Goal: Task Accomplishment & Management: Complete application form

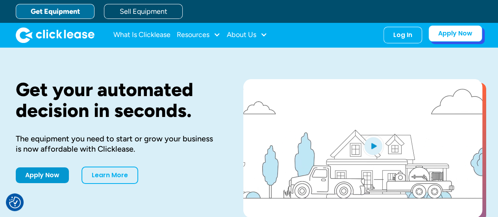
click at [451, 34] on link "Apply Now" at bounding box center [455, 33] width 54 height 17
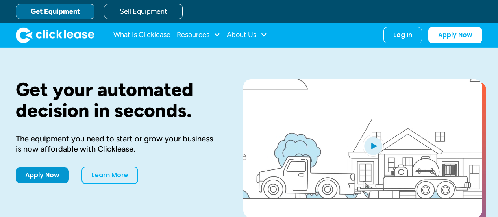
click at [391, 37] on div "Log In Account login I use Clicklease to get my equipment Partner Portal I offe…" at bounding box center [402, 35] width 39 height 17
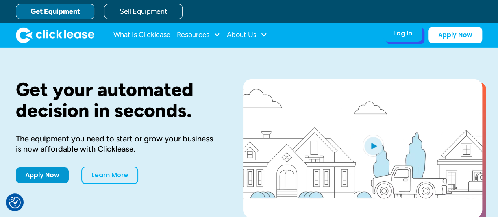
click at [409, 34] on div "Log In" at bounding box center [402, 34] width 19 height 8
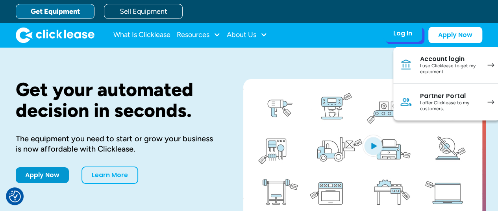
click at [425, 58] on div "Account login" at bounding box center [449, 59] width 59 height 8
